Goal: Task Accomplishment & Management: Manage account settings

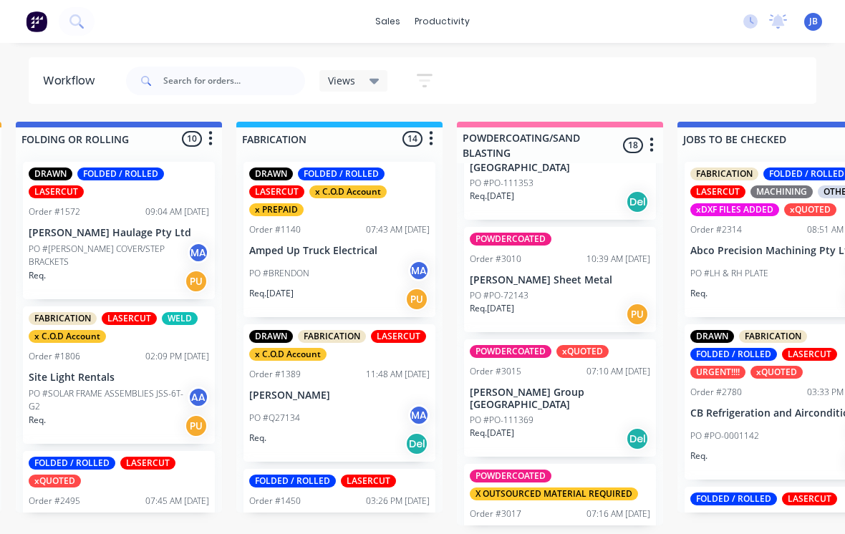
scroll to position [1574, 0]
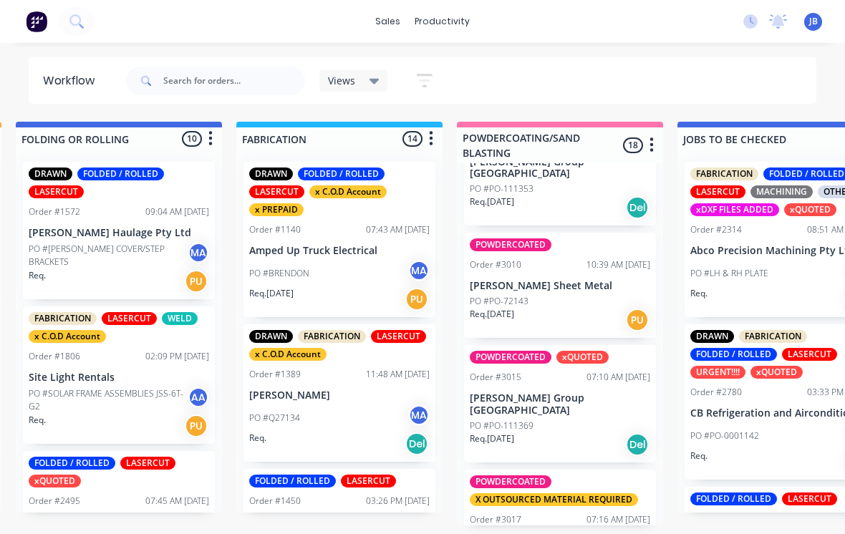
click at [557, 533] on p "Awning Worx Pty Ltd" at bounding box center [560, 541] width 180 height 12
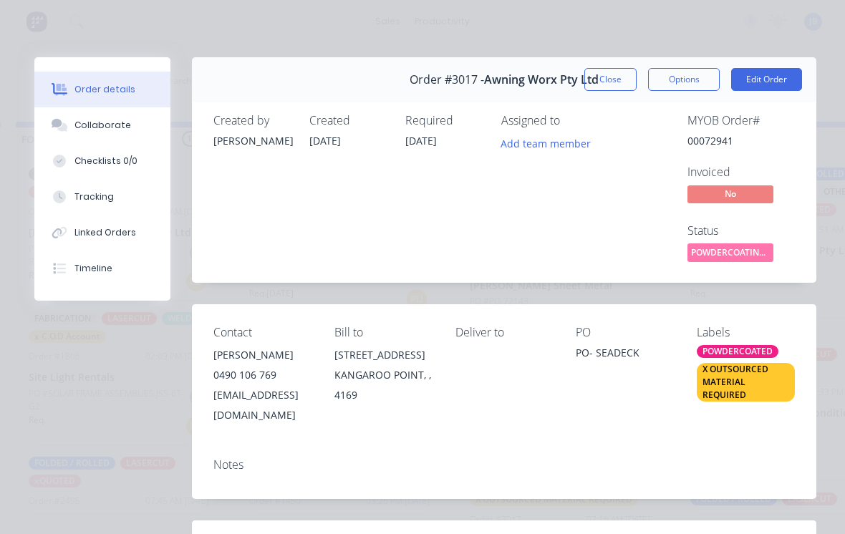
scroll to position [0, 0]
click at [599, 79] on button "Close" at bounding box center [610, 79] width 52 height 23
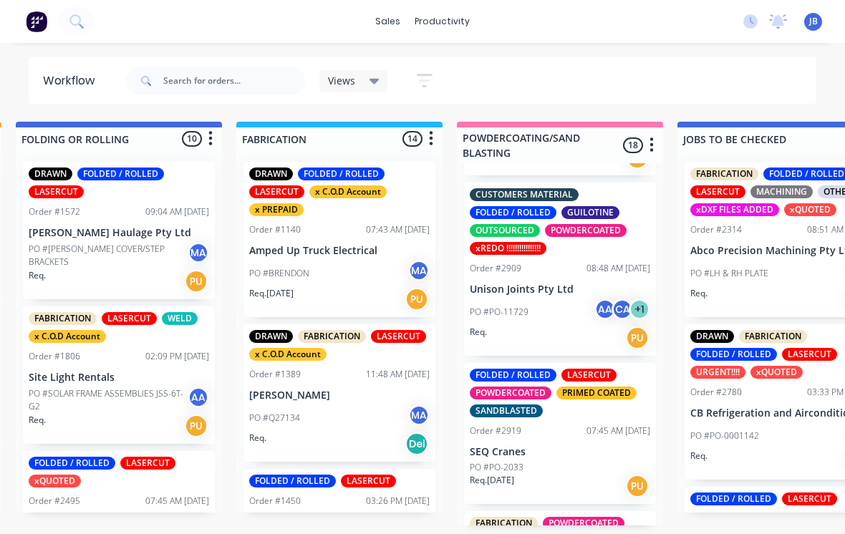
scroll to position [1026, 0]
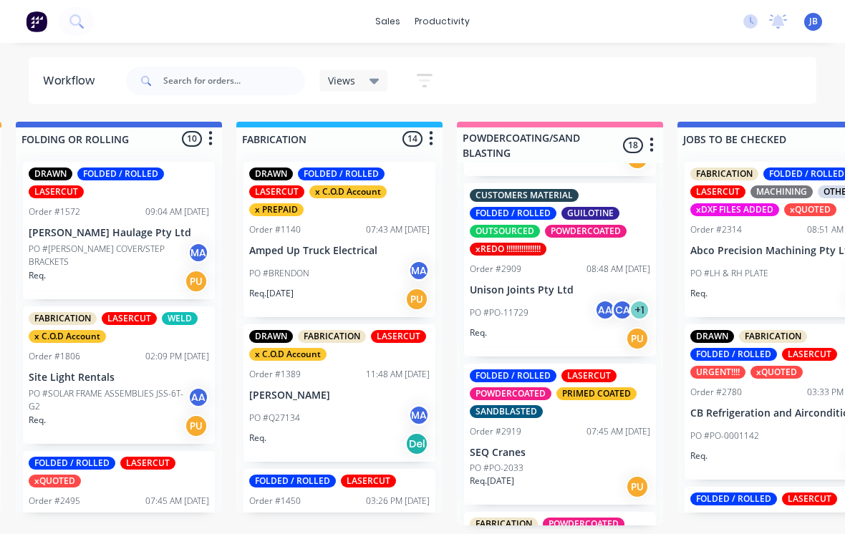
click at [560, 400] on div "FOLDED / ROLLED LASERCUT POWDERCOATED PRIMED COATED SANDBLASTED Order #2919 07:…" at bounding box center [560, 434] width 192 height 141
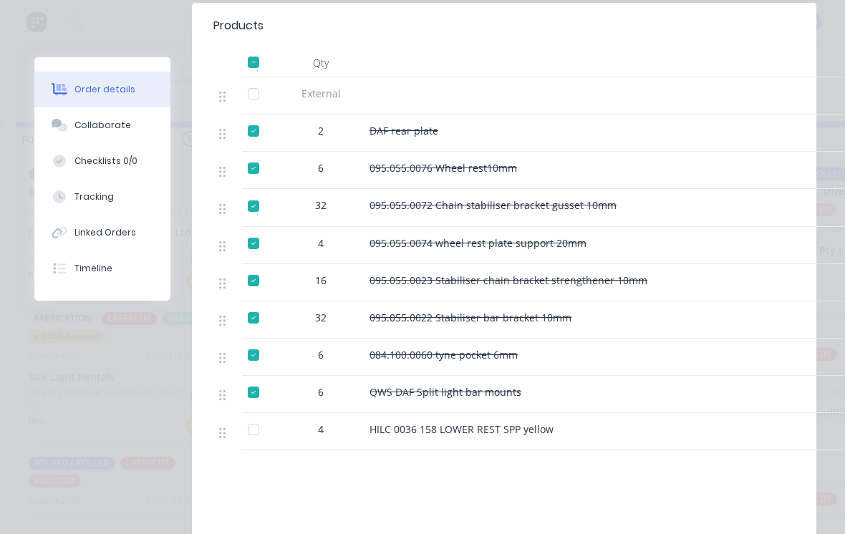
scroll to position [534, 0]
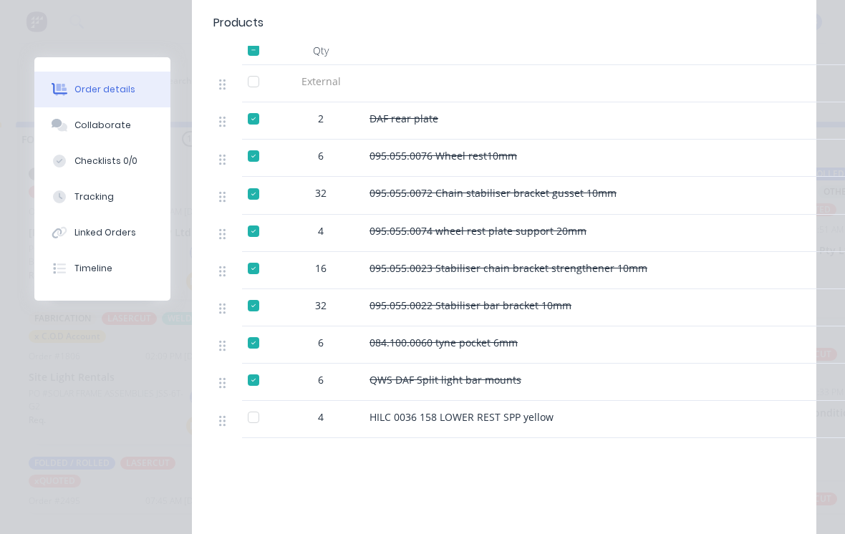
click at [112, 128] on div "Collaborate" at bounding box center [102, 125] width 57 height 13
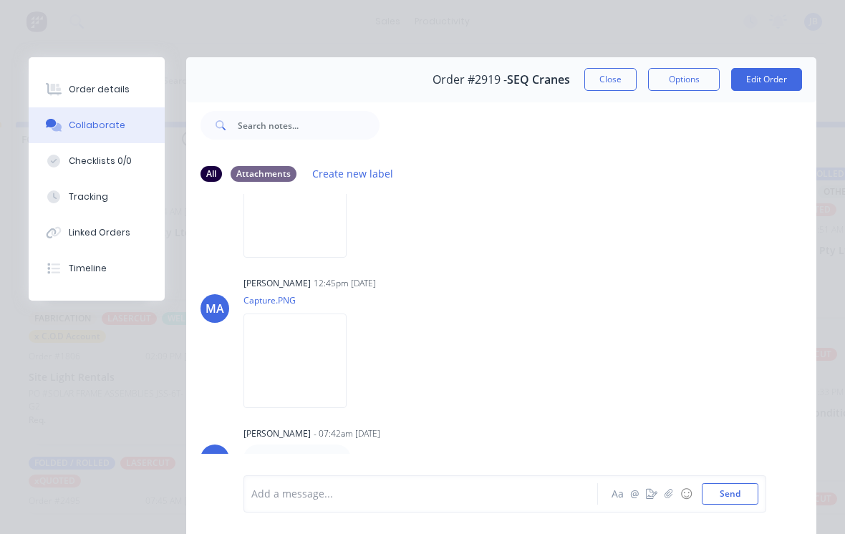
scroll to position [2746, 0]
click at [606, 84] on button "Close" at bounding box center [610, 79] width 52 height 23
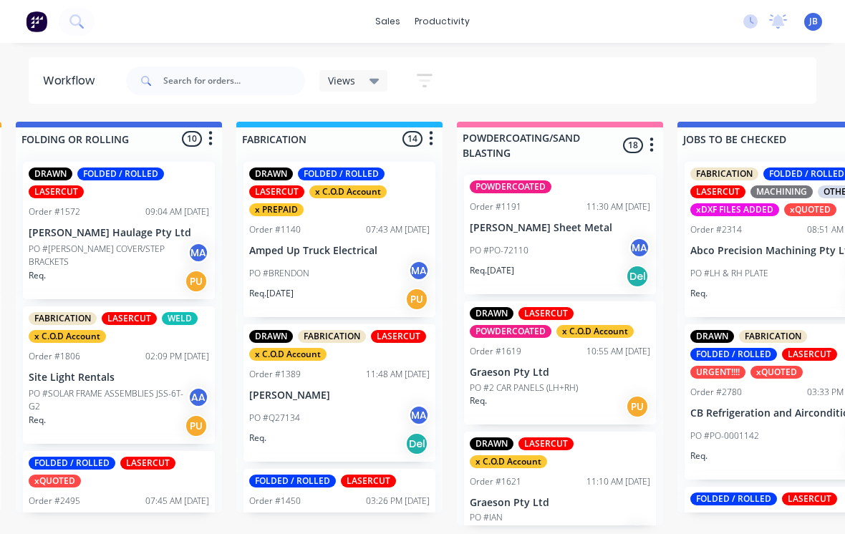
scroll to position [0, 0]
click at [279, 82] on input "text" at bounding box center [234, 81] width 142 height 29
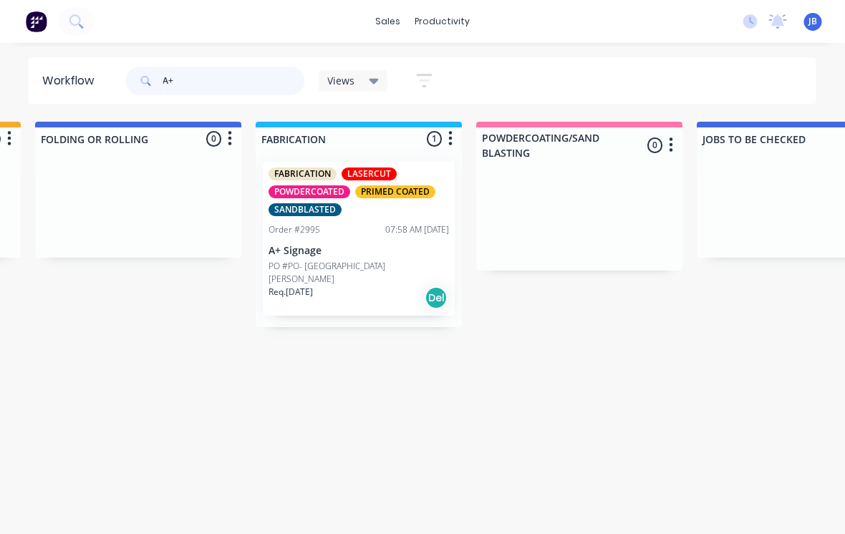
type input "A+"
click at [319, 238] on div "FABRICATION LASERCUT POWDERCOATED PRIMED COATED SANDBLASTED Order #2995 07:58 A…" at bounding box center [359, 239] width 192 height 154
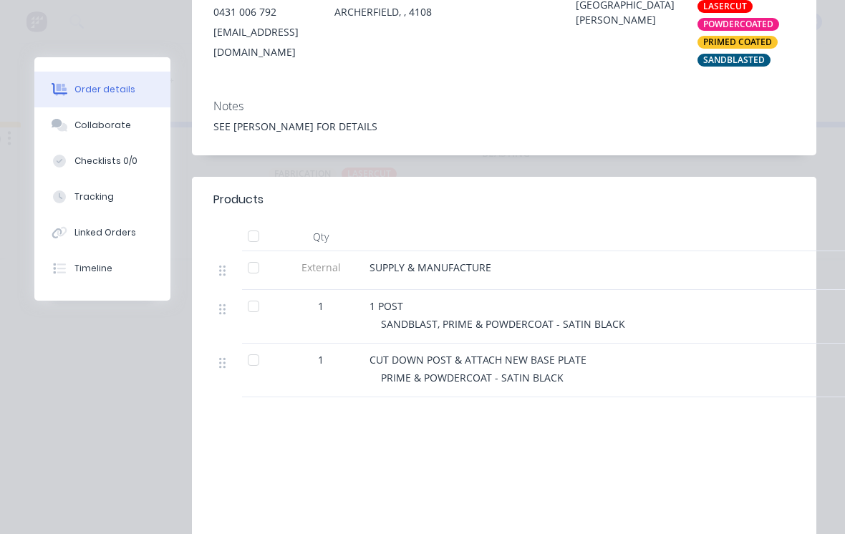
scroll to position [364, 0]
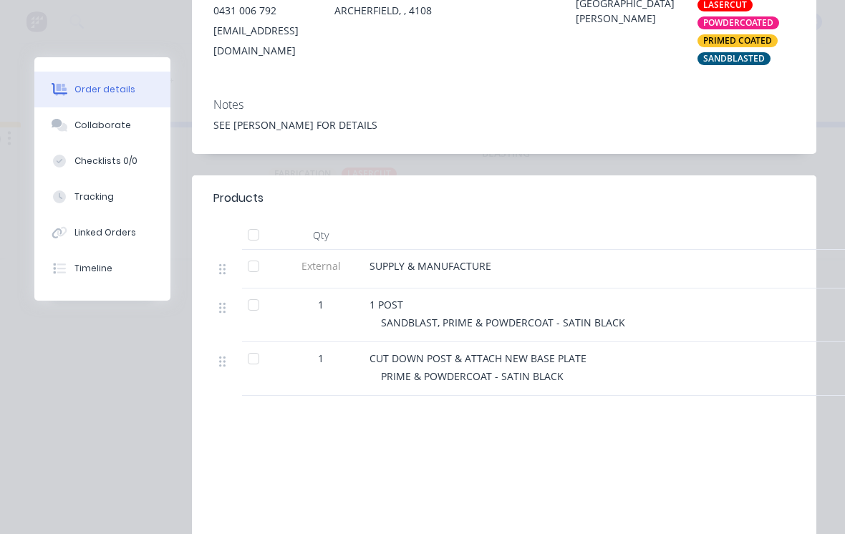
click at [59, 105] on button "Order details" at bounding box center [102, 90] width 136 height 36
click at [61, 132] on div at bounding box center [59, 125] width 21 height 13
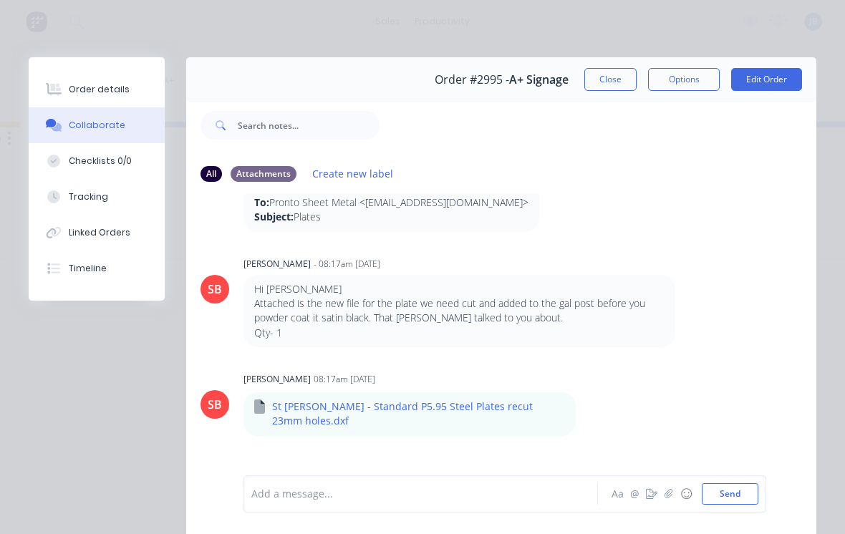
scroll to position [6, 0]
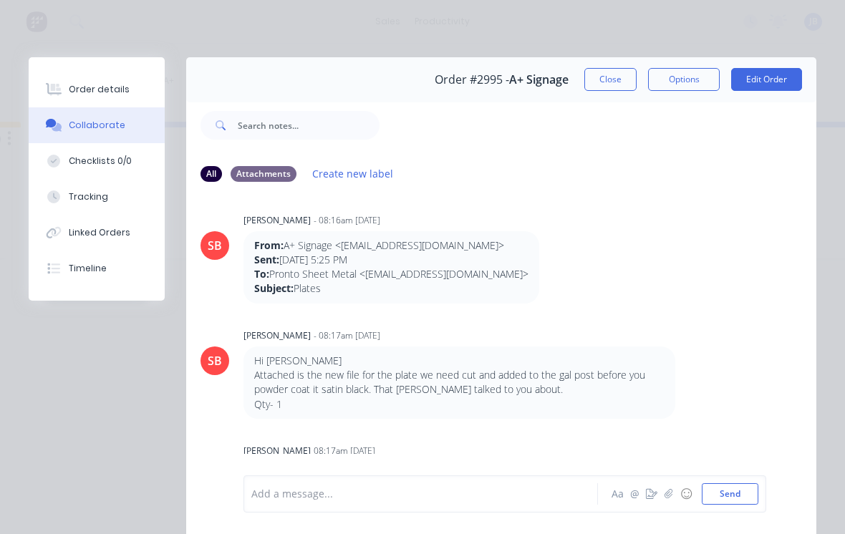
click at [607, 90] on button "Close" at bounding box center [610, 79] width 52 height 23
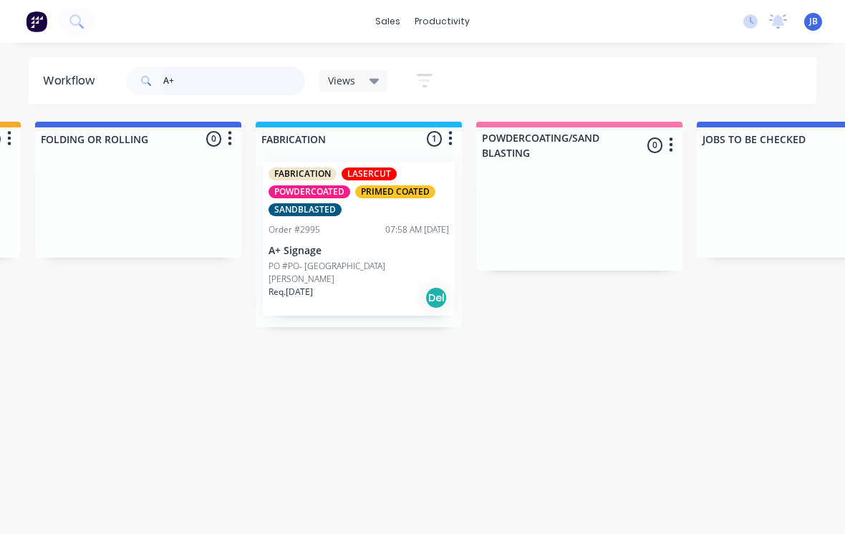
scroll to position [0, 877]
click at [234, 72] on input "A+" at bounding box center [234, 81] width 142 height 29
click at [195, 94] on input "A+" at bounding box center [234, 81] width 142 height 29
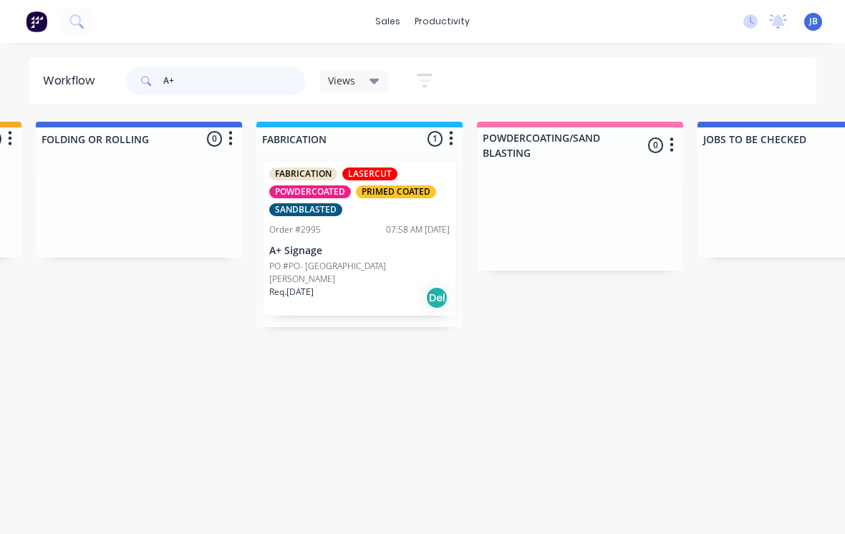
click at [190, 91] on input "A+" at bounding box center [234, 81] width 142 height 29
click at [193, 93] on input "A+" at bounding box center [234, 81] width 142 height 29
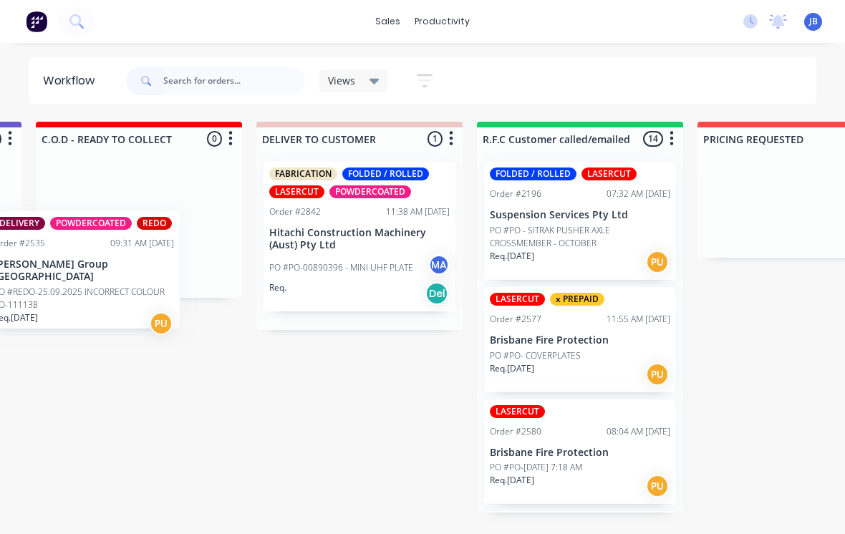
scroll to position [5, 1952]
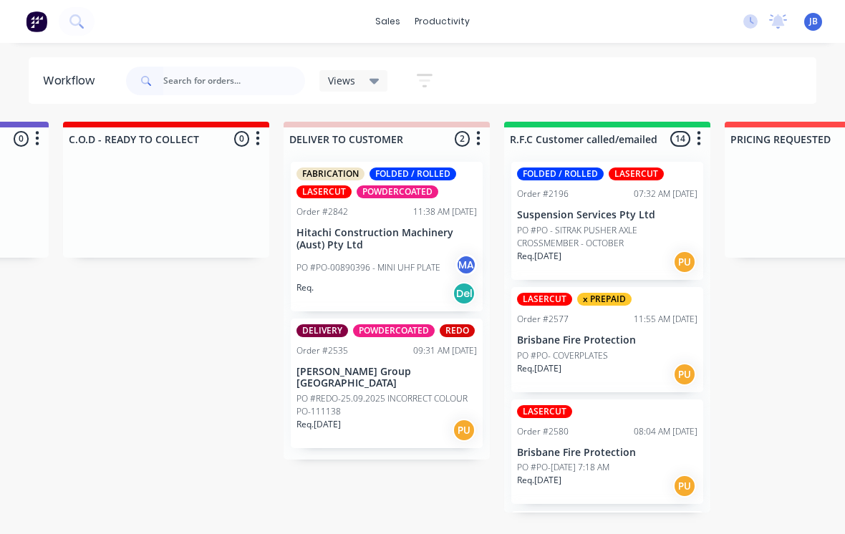
click at [347, 392] on p "PO #REDO-25.09.2025 INCORRECT COLOUR PO-111138" at bounding box center [386, 405] width 180 height 26
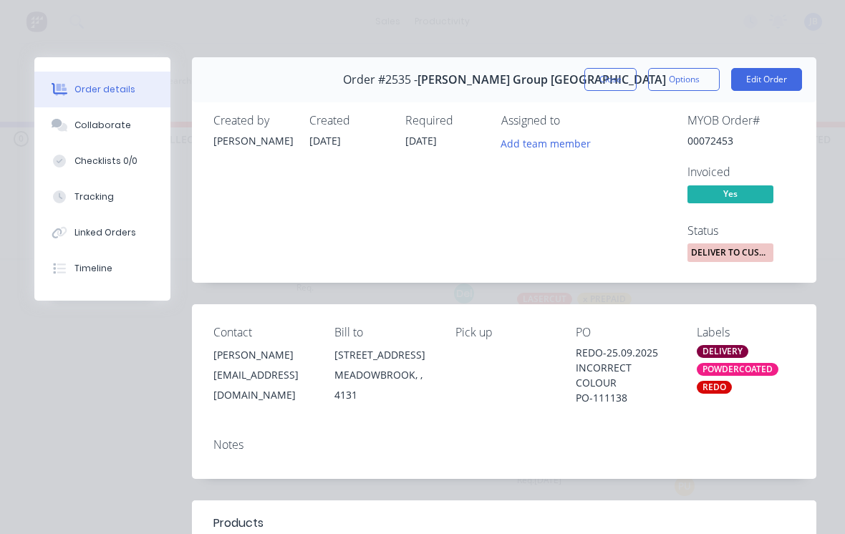
click at [68, 195] on div at bounding box center [59, 196] width 21 height 13
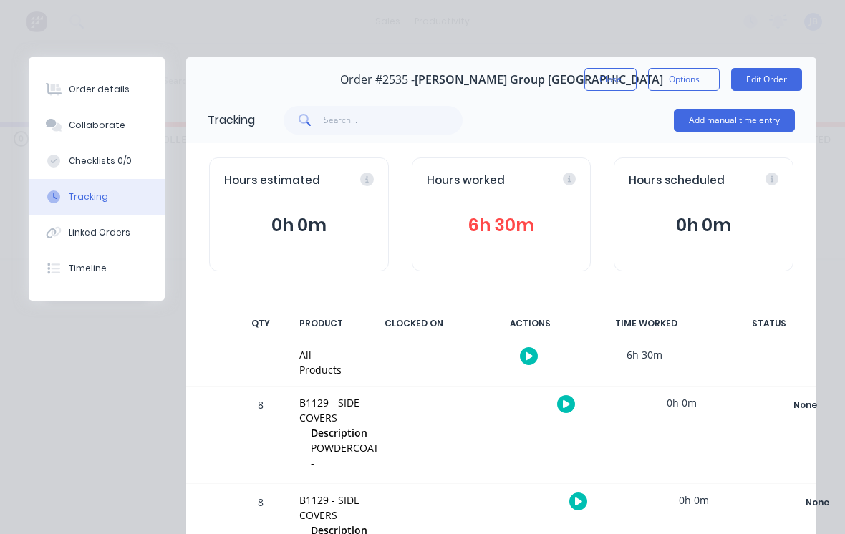
click at [500, 217] on button "6h 30m" at bounding box center [502, 225] width 150 height 27
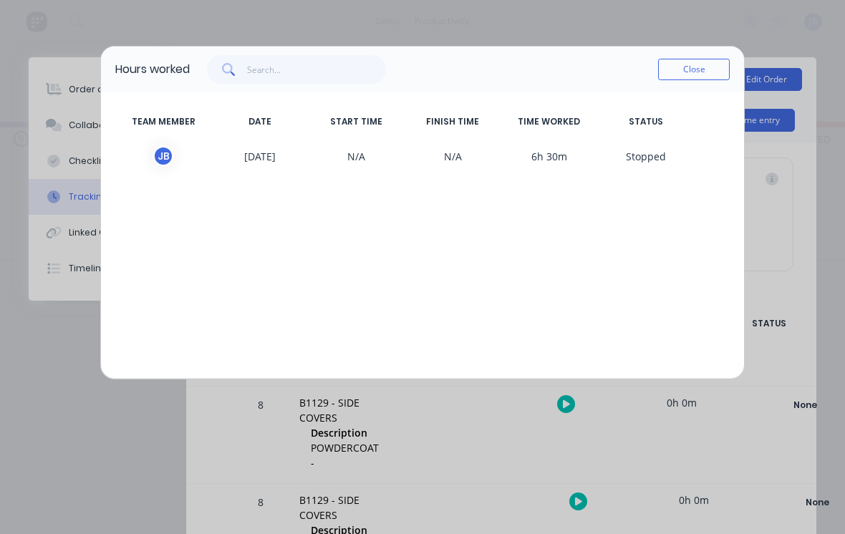
click at [164, 160] on div "[PERSON_NAME]" at bounding box center [162, 155] width 21 height 21
click at [176, 146] on span "[PERSON_NAME]" at bounding box center [163, 155] width 97 height 21
click at [223, 263] on div "TEAM MEMBER DATE START TIME FINISH TIME TIME WORKED STATUS [PERSON_NAME] [DATE]…" at bounding box center [422, 235] width 643 height 286
click at [687, 73] on button "Close" at bounding box center [694, 69] width 72 height 21
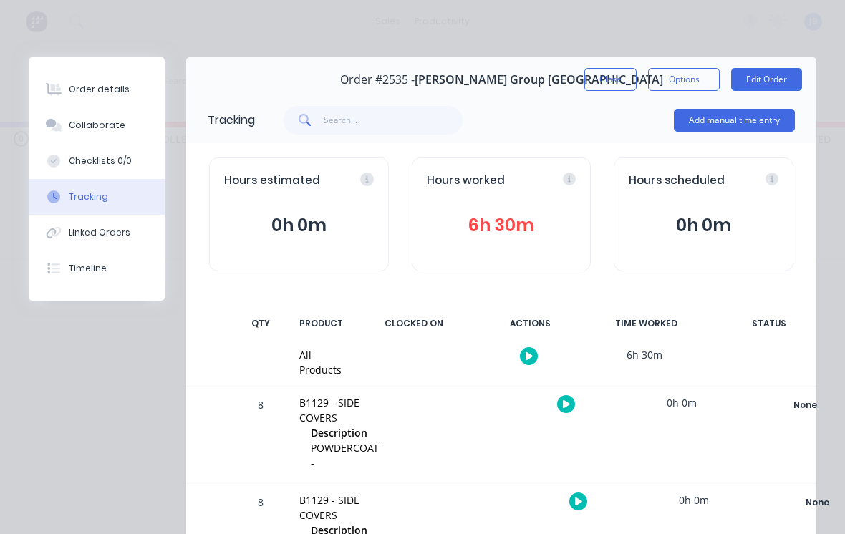
click at [733, 119] on button "Add manual time entry" at bounding box center [734, 120] width 121 height 23
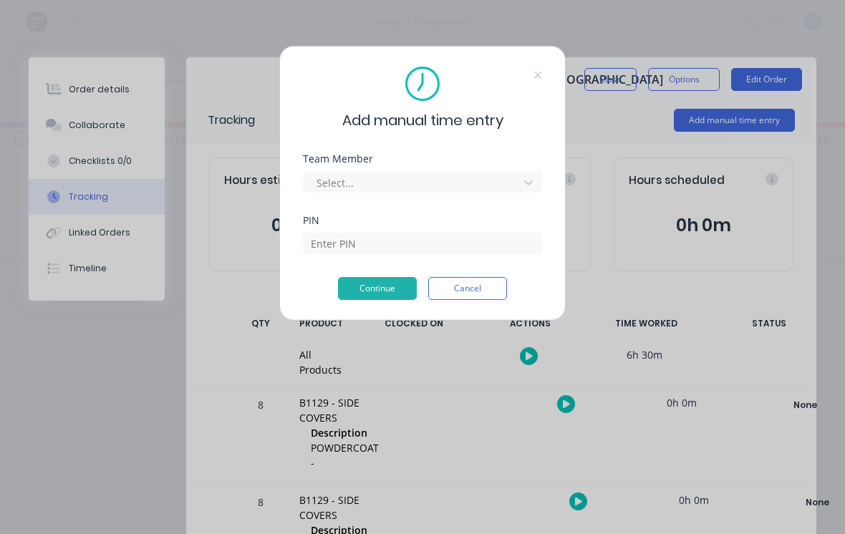
click at [420, 195] on div "Team Member Select..." at bounding box center [422, 185] width 239 height 62
type input "[PERSON_NAME]"
click at [419, 236] on input at bounding box center [422, 243] width 239 height 21
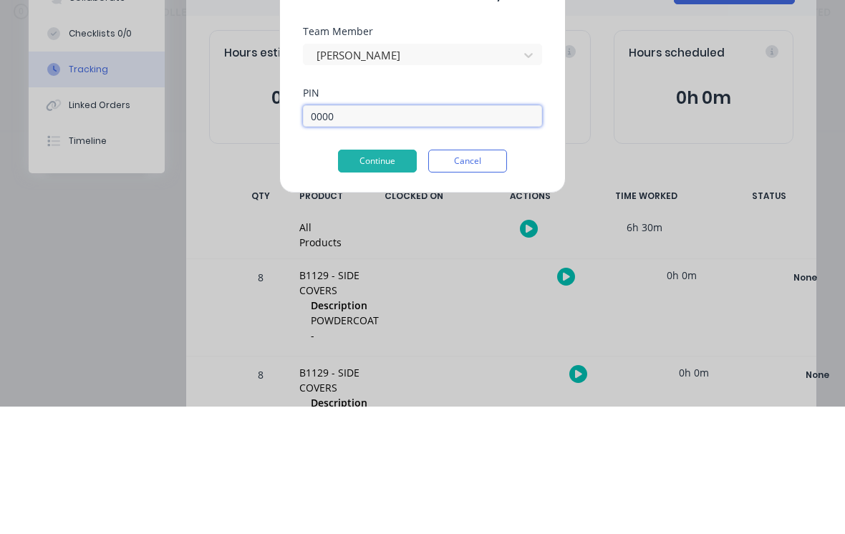
type input "0000"
click at [370, 277] on button "Continue" at bounding box center [377, 288] width 79 height 23
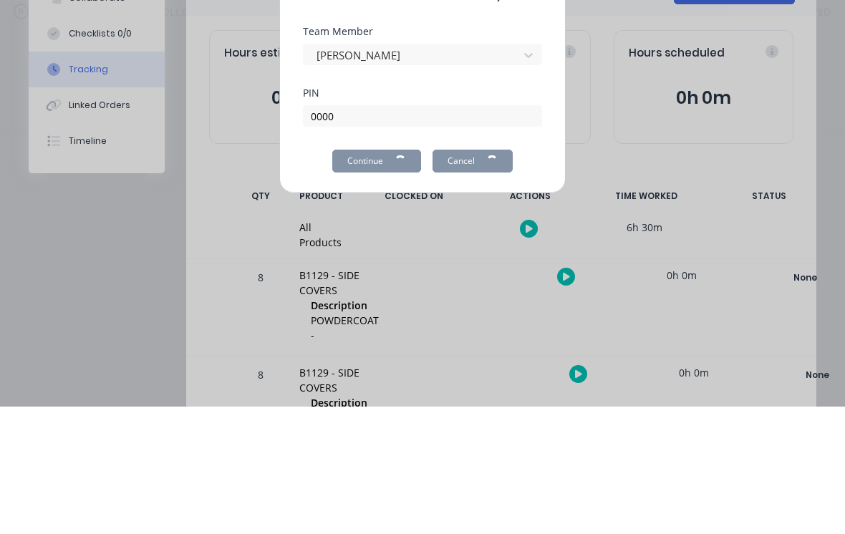
scroll to position [14, 1952]
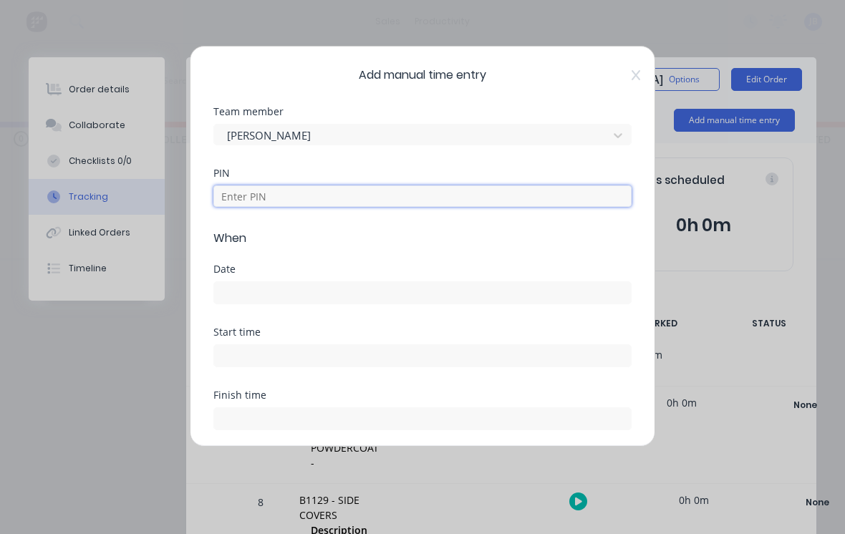
click at [358, 204] on input at bounding box center [422, 195] width 418 height 21
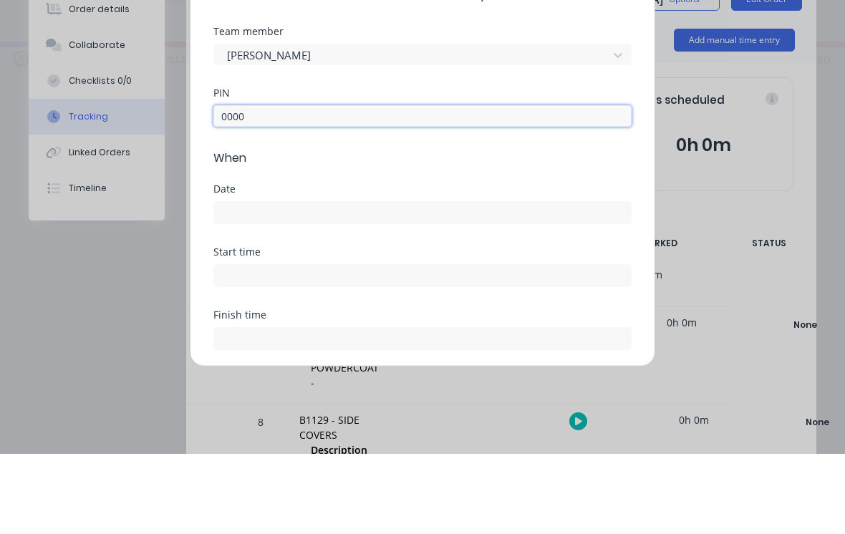
click at [354, 282] on input at bounding box center [422, 292] width 417 height 21
type input "0000"
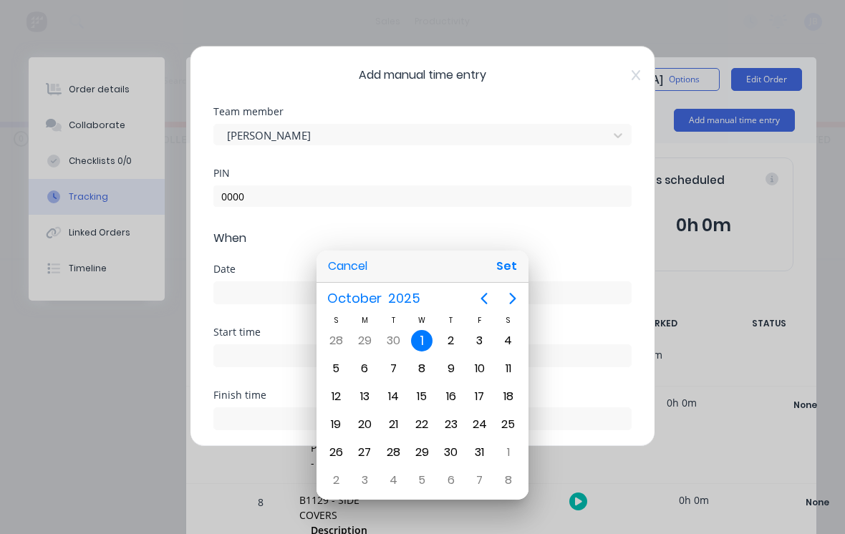
click at [503, 272] on button "Set" at bounding box center [506, 266] width 32 height 26
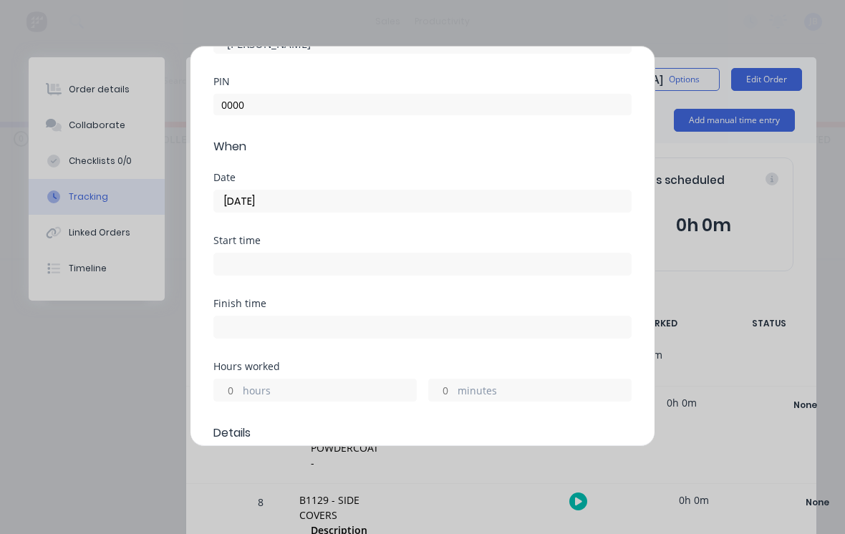
scroll to position [92, 0]
click at [468, 195] on input "[DATE]" at bounding box center [422, 200] width 417 height 21
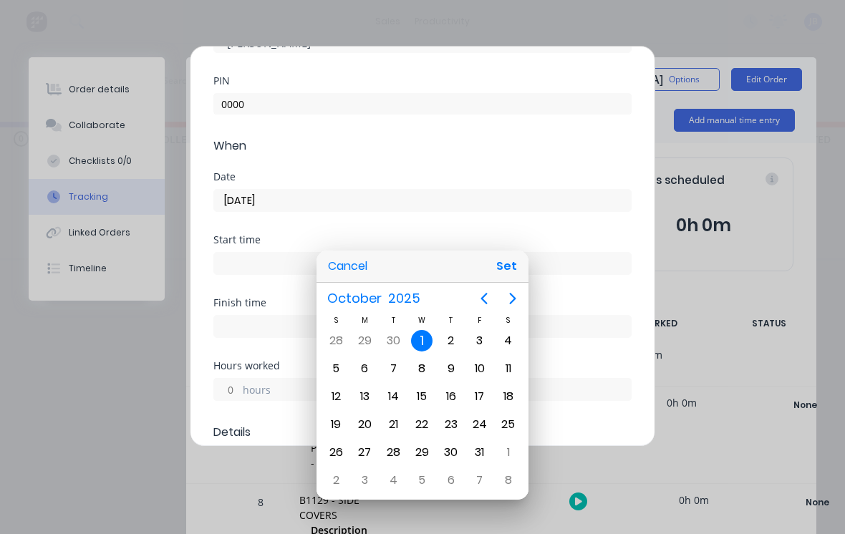
click at [478, 300] on icon "Previous page" at bounding box center [483, 298] width 17 height 17
click at [393, 443] on div "30" at bounding box center [392, 452] width 21 height 21
click at [500, 273] on button "Set" at bounding box center [506, 266] width 32 height 26
type input "[DATE]"
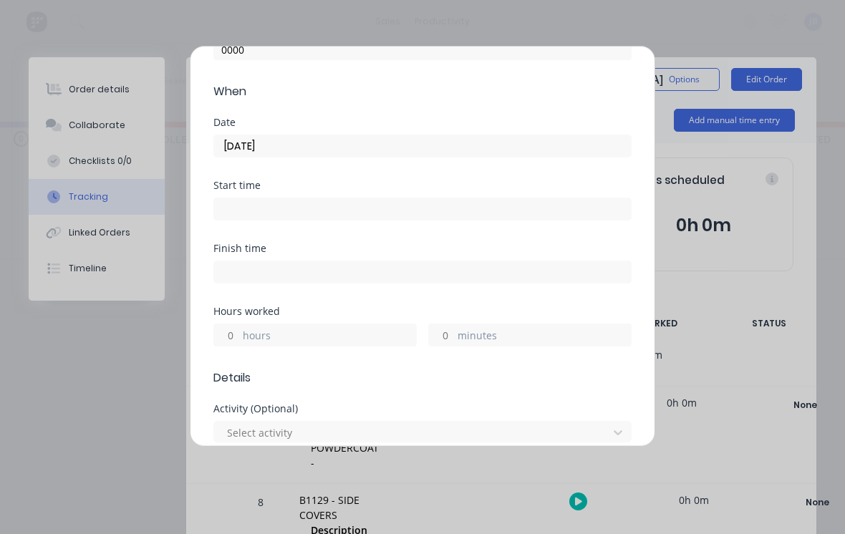
scroll to position [159, 0]
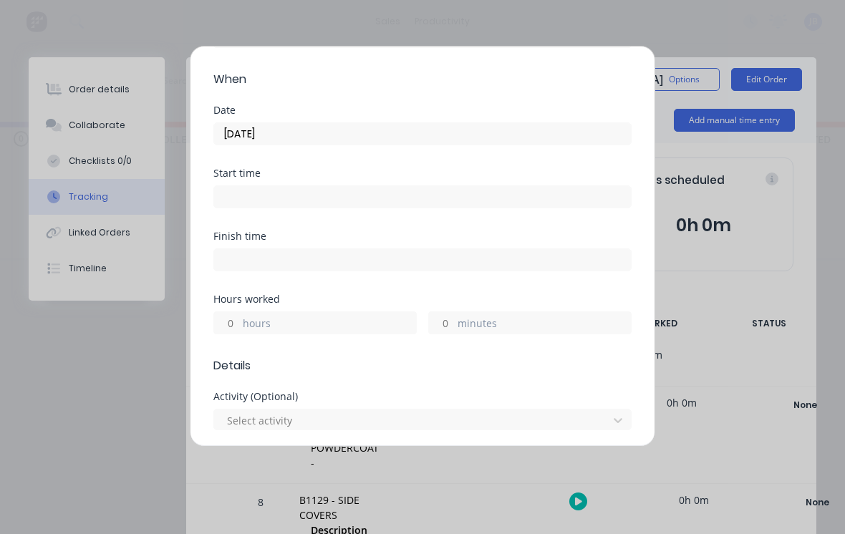
click at [237, 316] on input "hours" at bounding box center [226, 322] width 25 height 21
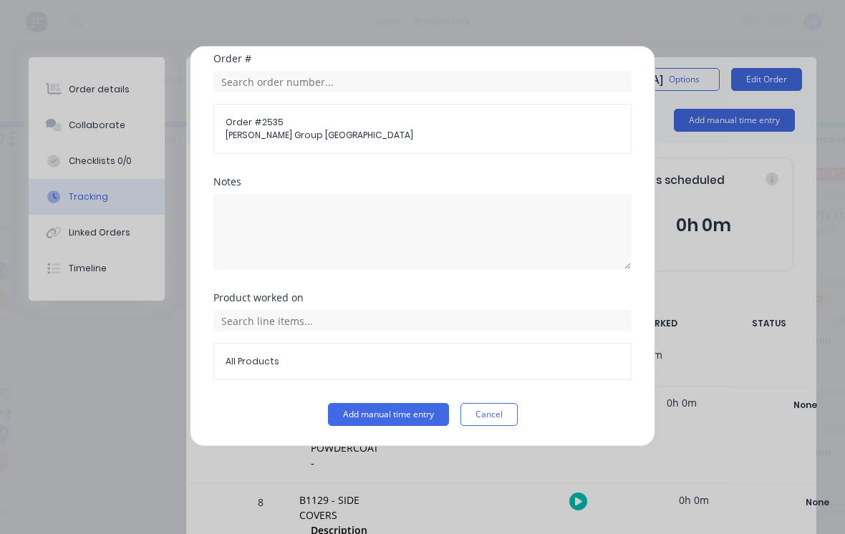
scroll to position [752, 0]
type input "1"
click at [386, 420] on button "Add manual time entry" at bounding box center [388, 414] width 121 height 23
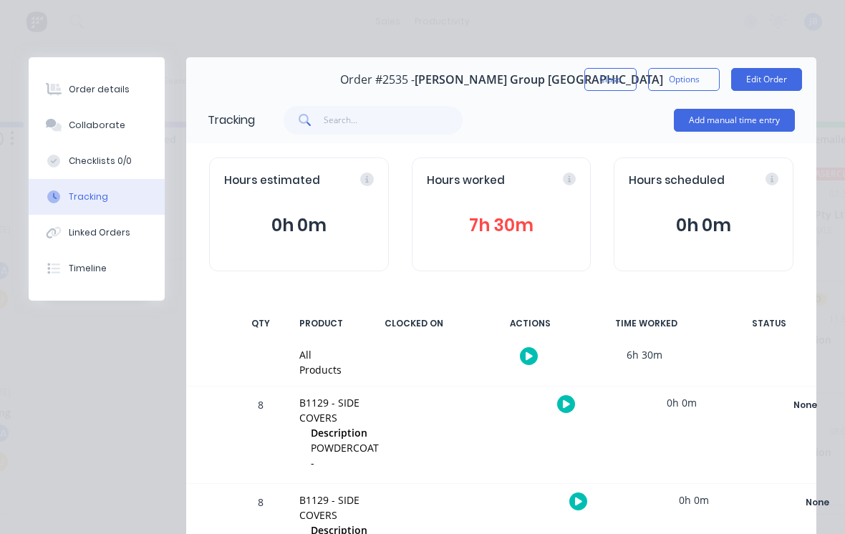
click at [597, 84] on button "Close" at bounding box center [610, 79] width 52 height 23
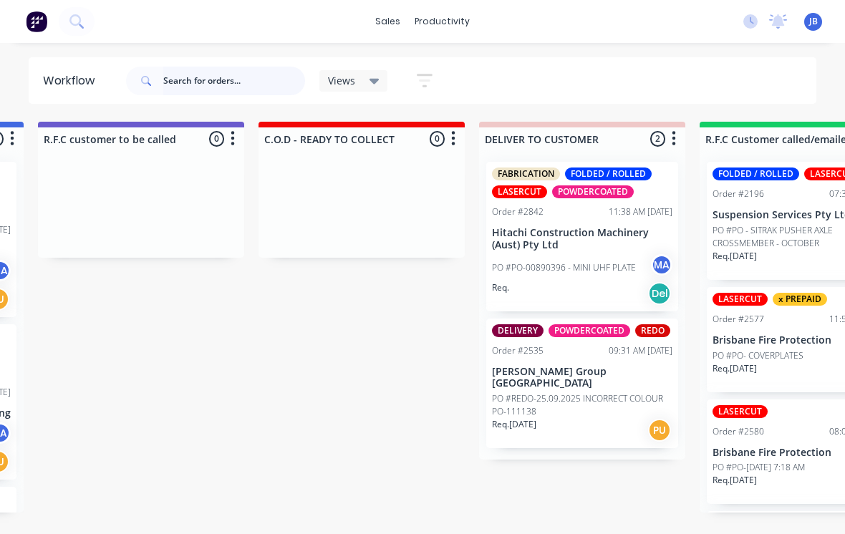
click at [258, 75] on input "text" at bounding box center [234, 81] width 142 height 29
type input "T"
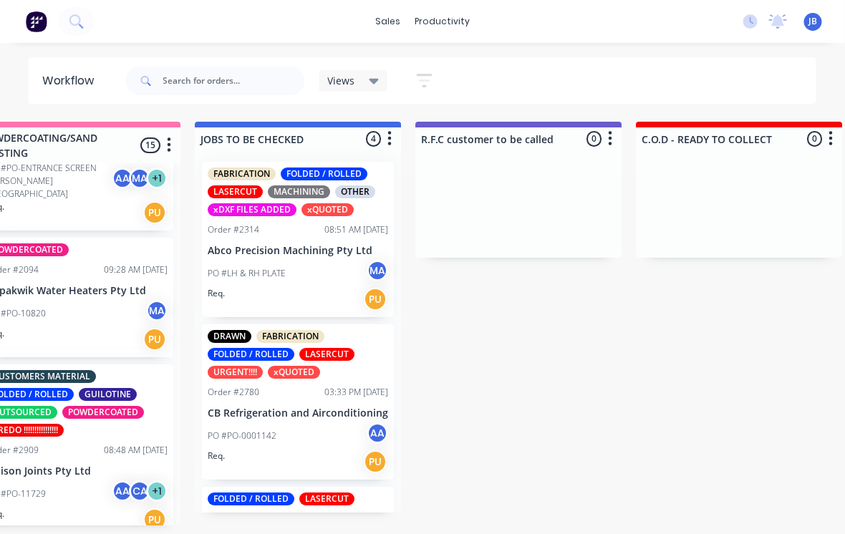
scroll to position [0, 0]
